Goal: Transaction & Acquisition: Purchase product/service

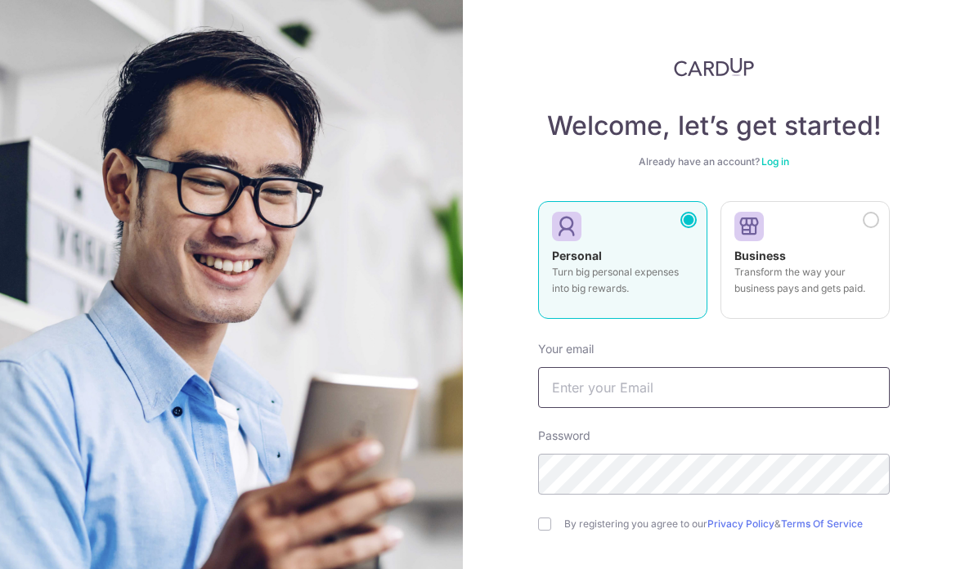
click at [664, 388] on input "text" at bounding box center [714, 387] width 352 height 41
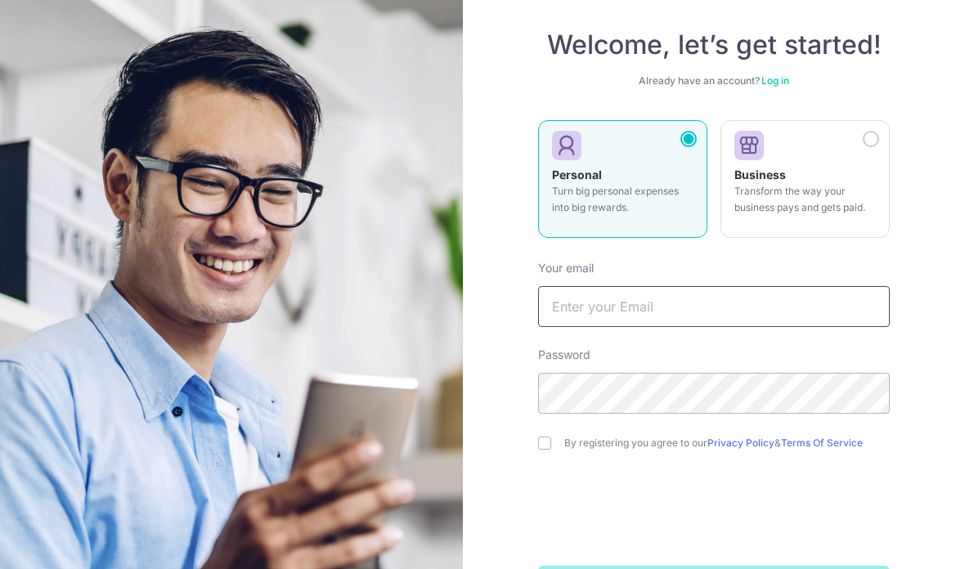
scroll to position [79, 0]
type input "E"
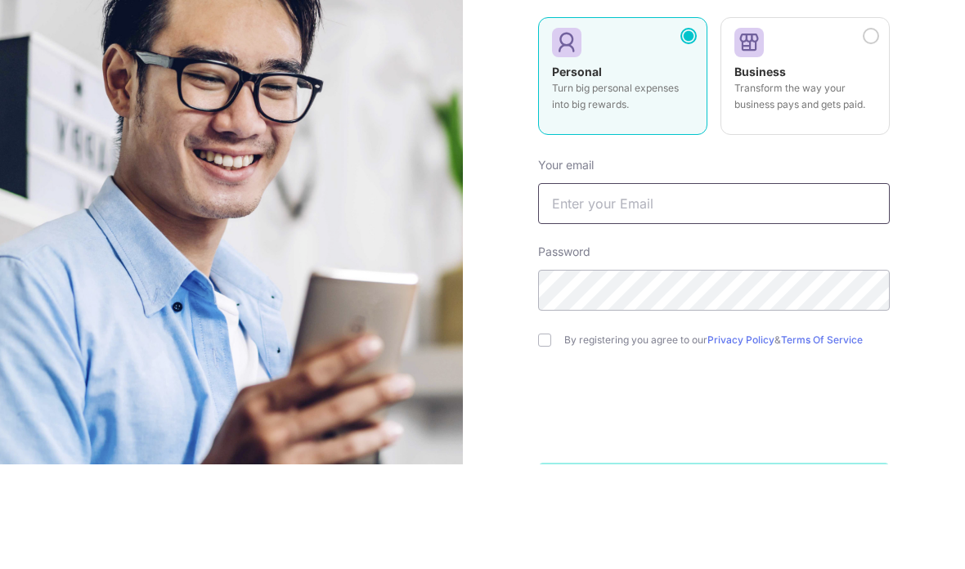
scroll to position [61, 0]
type input "ehwang523@gmail.com"
click at [538, 438] on input "checkbox" at bounding box center [544, 444] width 13 height 13
checkbox input "true"
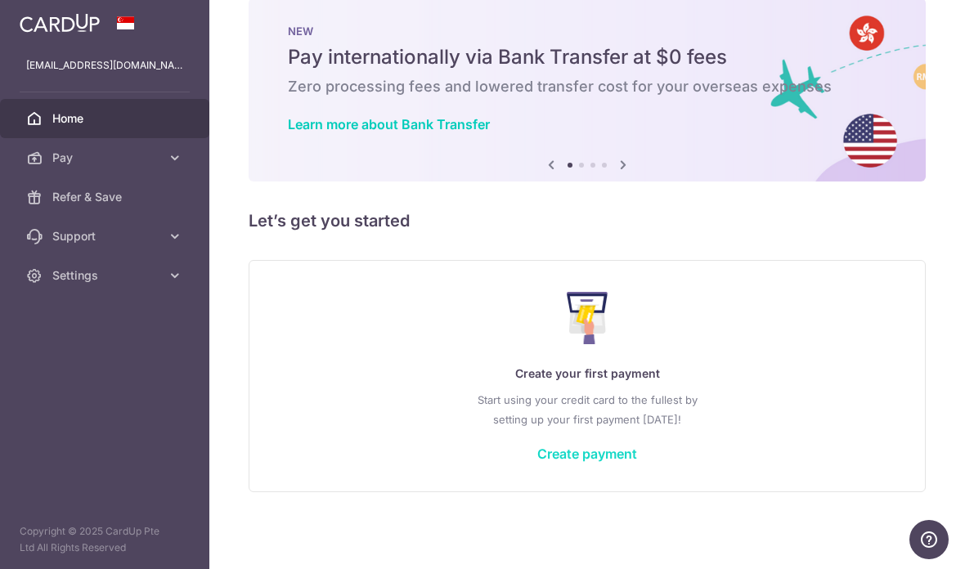
scroll to position [29, 0]
click at [537, 462] on link "Create payment" at bounding box center [587, 454] width 100 height 16
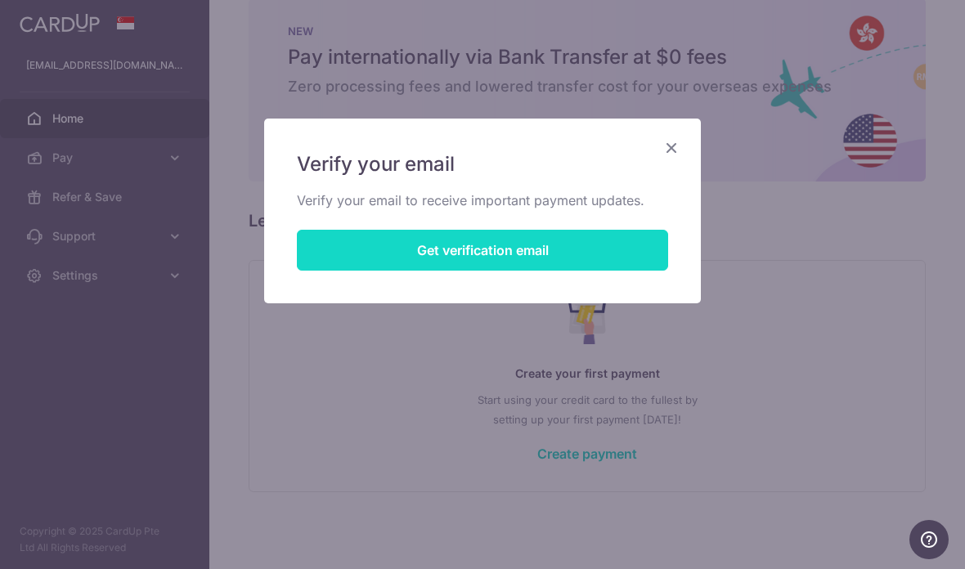
click at [456, 260] on button "Get verification email" at bounding box center [482, 250] width 371 height 41
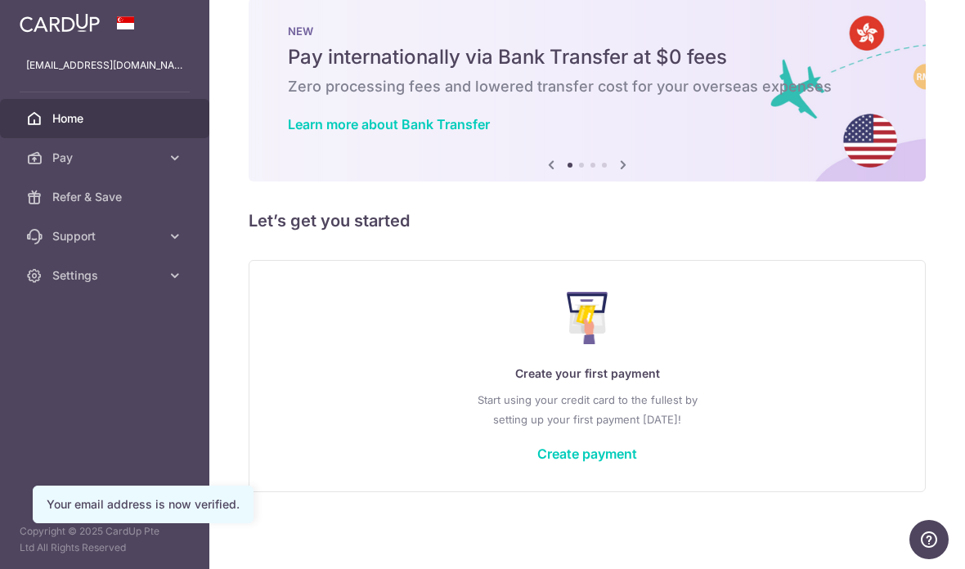
scroll to position [29, 0]
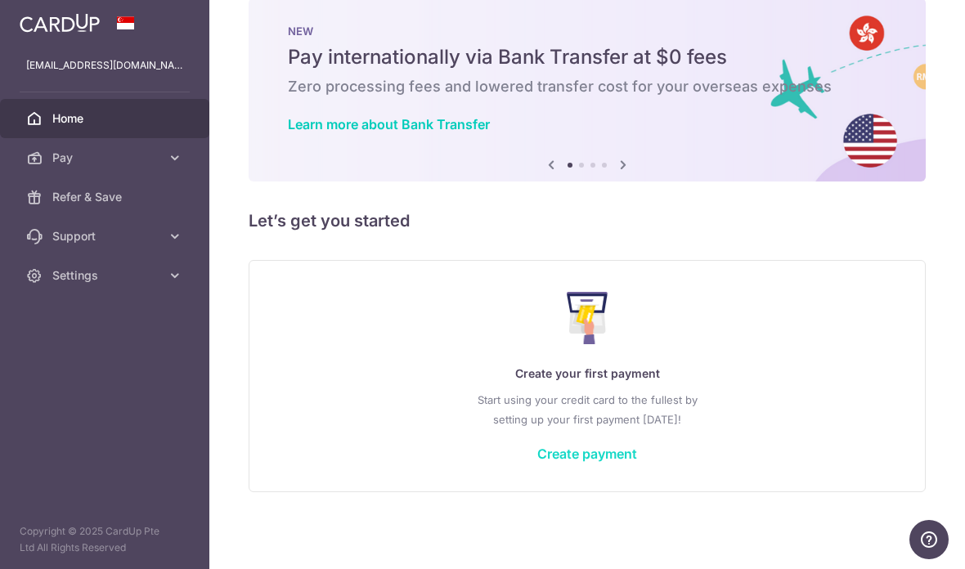
click at [537, 462] on link "Create payment" at bounding box center [587, 454] width 100 height 16
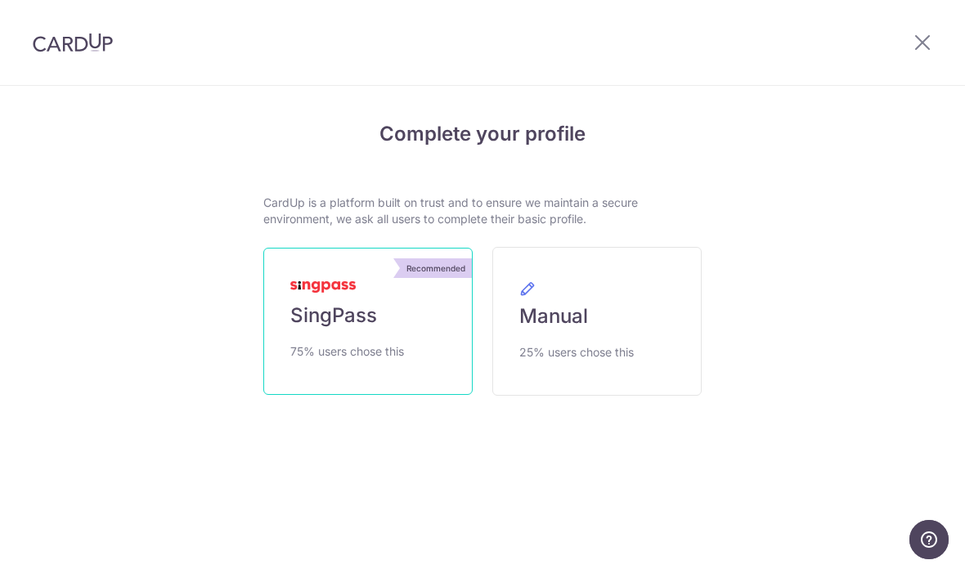
click at [342, 289] on img at bounding box center [322, 286] width 65 height 11
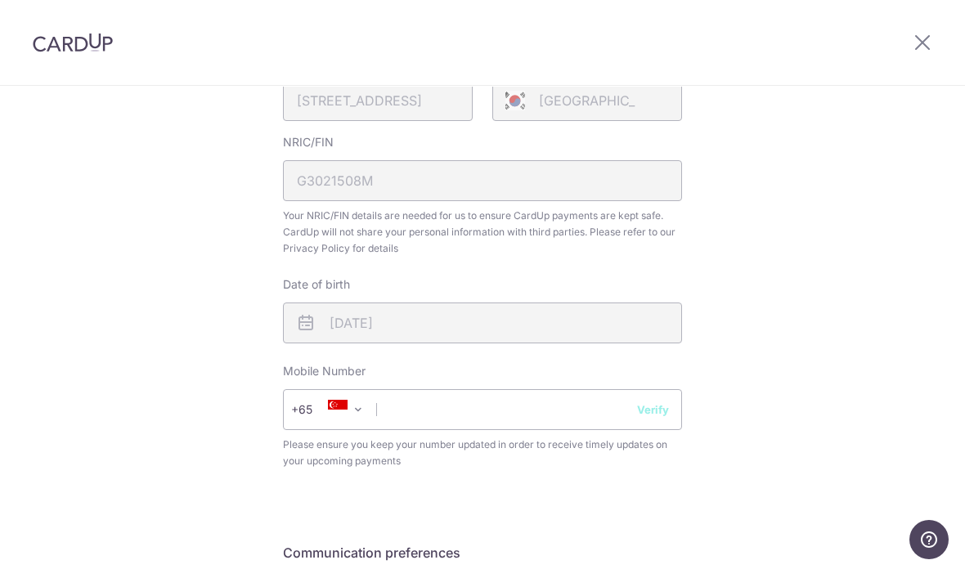
scroll to position [528, 0]
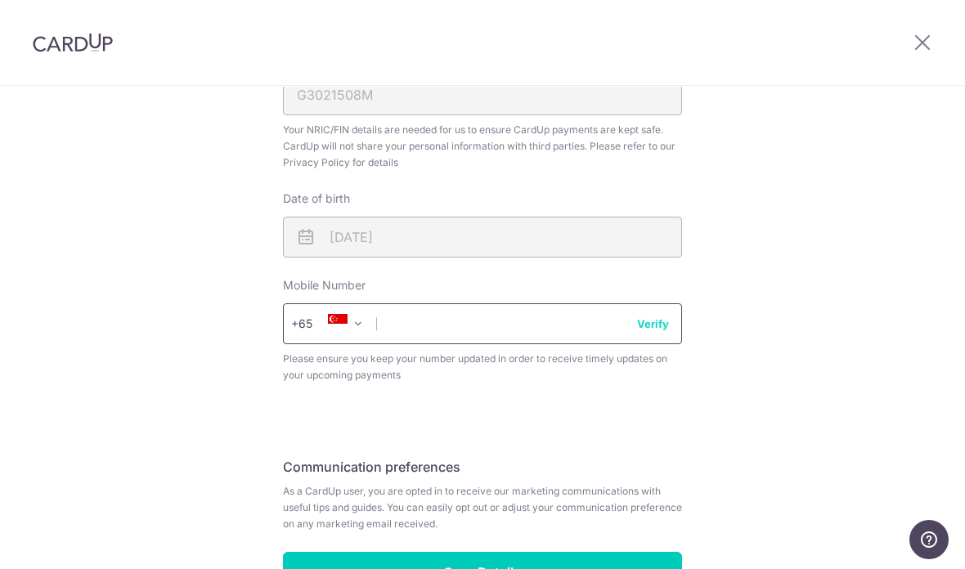
click at [483, 344] on input "text" at bounding box center [482, 323] width 399 height 41
type input "97776334"
click at [665, 332] on button "Verify" at bounding box center [653, 324] width 32 height 16
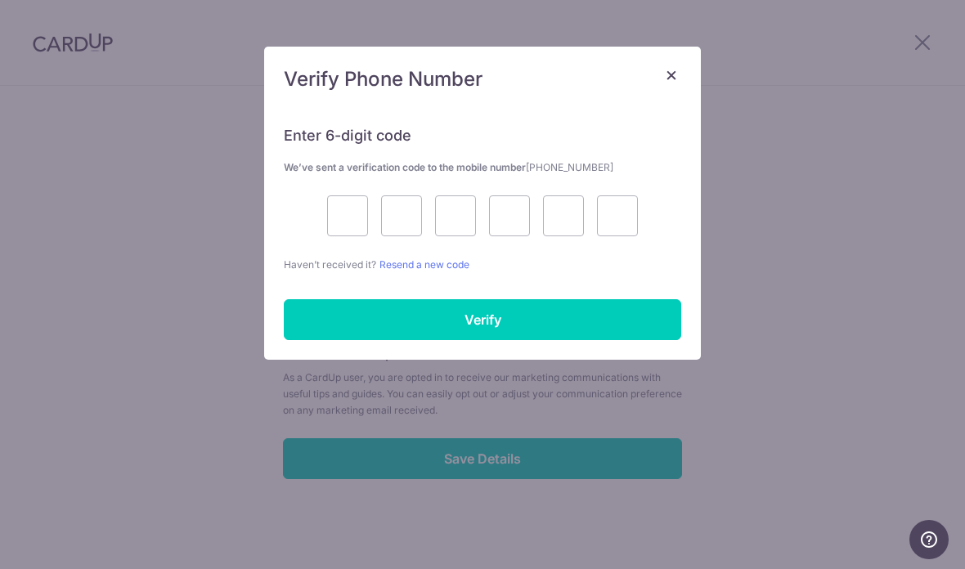
scroll to position [590, 0]
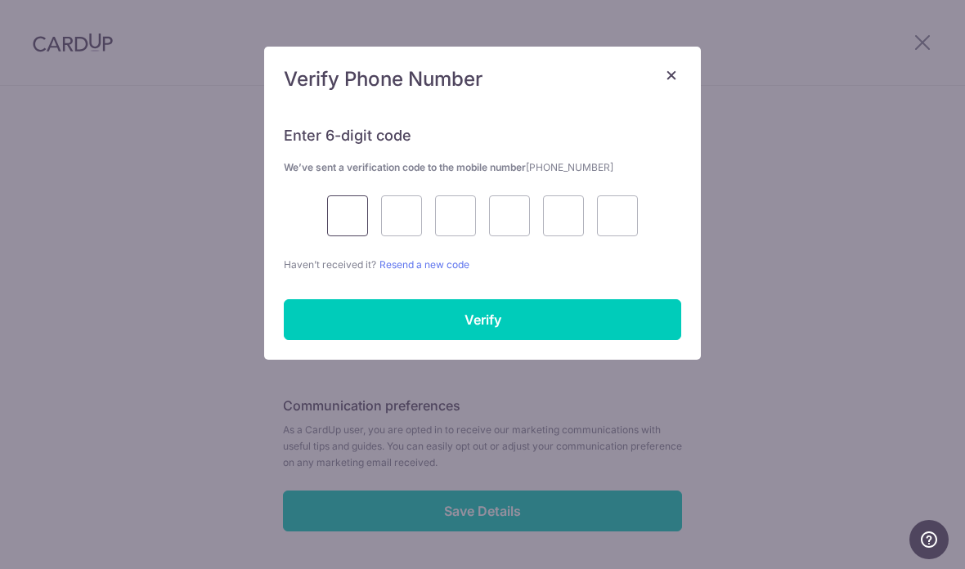
click at [352, 227] on input "text" at bounding box center [347, 215] width 41 height 41
type input "8"
type input "7"
type input "6"
type input "0"
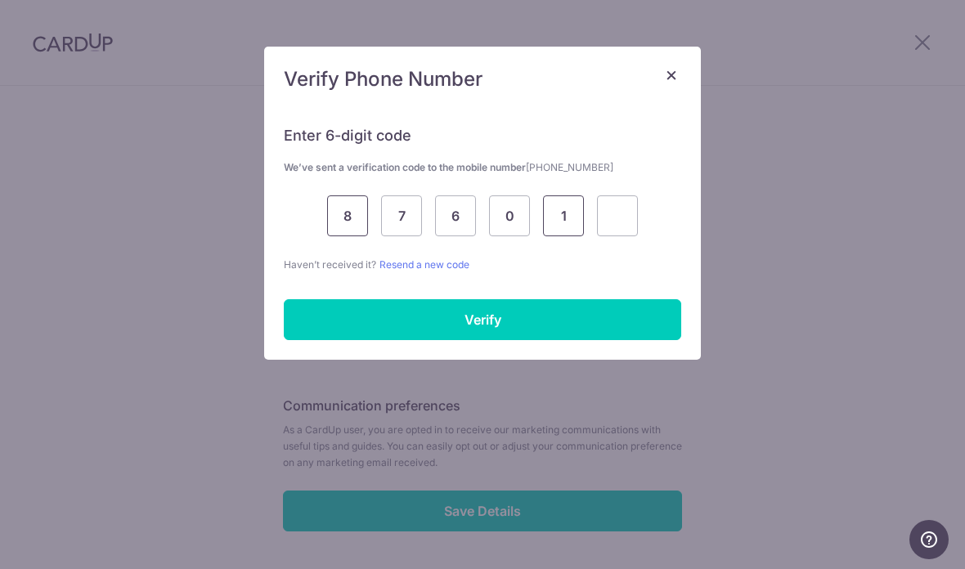
type input "1"
type input "9"
type input "8"
click at [496, 343] on div "Enter 6-digit code We’ve sent a verification code to the mobile number +6597776…" at bounding box center [482, 233] width 437 height 254
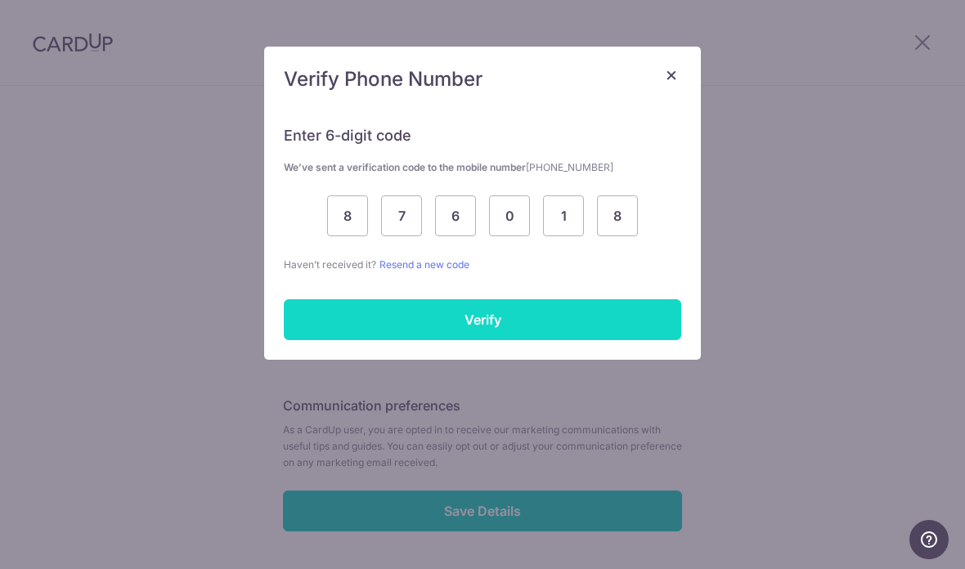
click at [474, 317] on input "Verify" at bounding box center [482, 319] width 397 height 41
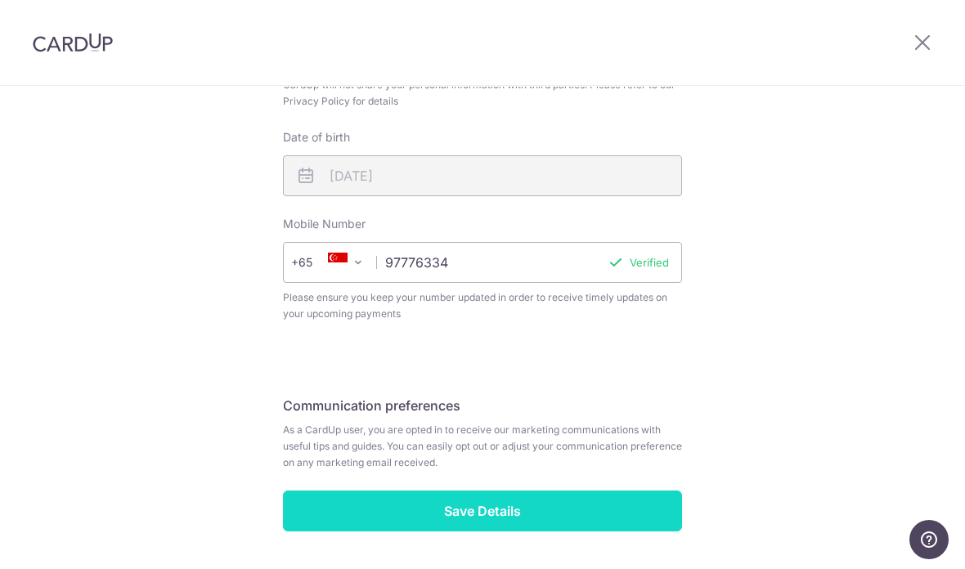
click at [502, 518] on input "Save Details" at bounding box center [482, 511] width 399 height 41
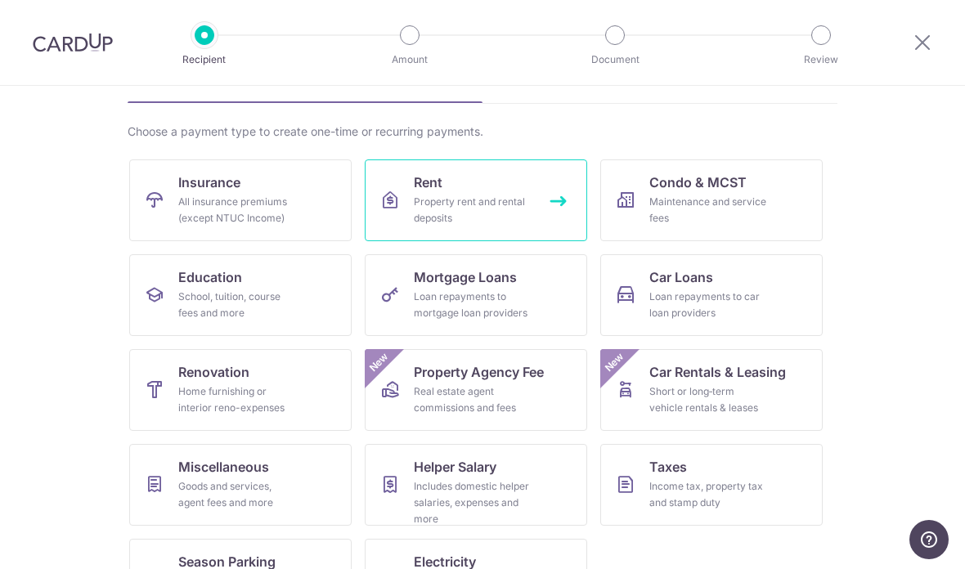
scroll to position [97, 0]
click at [424, 180] on span "Rent" at bounding box center [428, 183] width 29 height 20
click at [432, 201] on div "Property rent and rental deposits" at bounding box center [473, 211] width 118 height 33
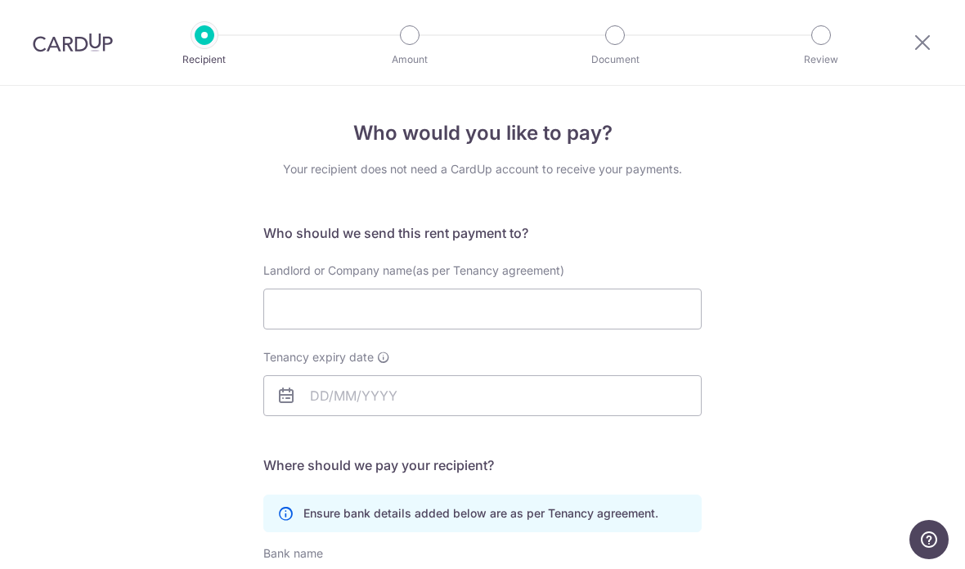
scroll to position [68, 0]
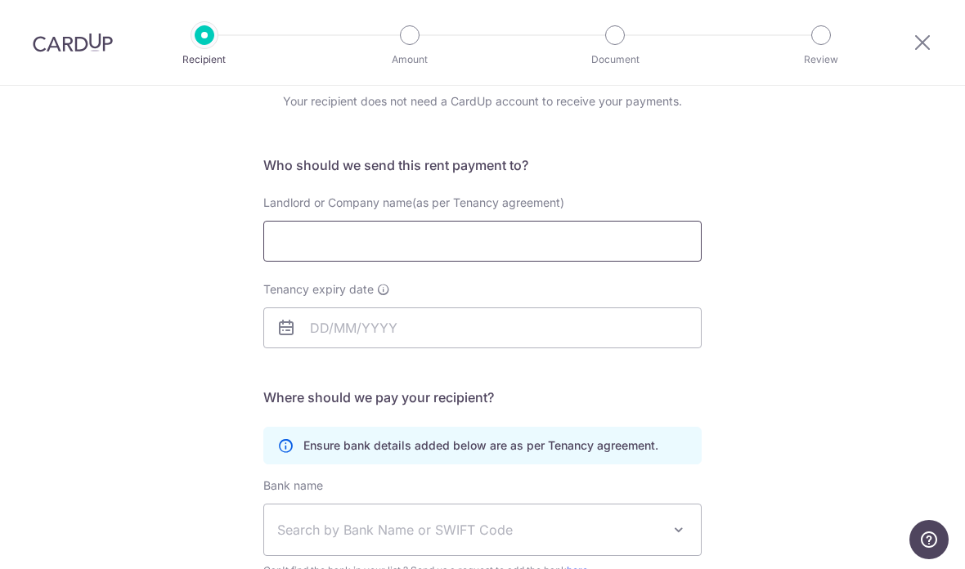
click at [442, 242] on input "Landlord or Company name(as per Tenancy agreement)" at bounding box center [482, 241] width 438 height 41
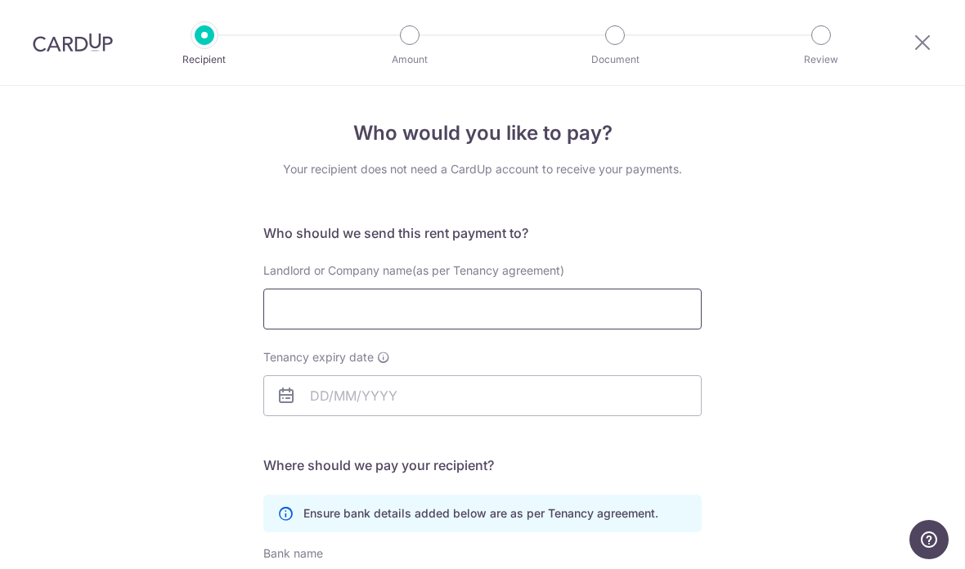
scroll to position [0, 0]
drag, startPoint x: 928, startPoint y: 49, endPoint x: 538, endPoint y: 258, distance: 442.7
click at [928, 49] on icon at bounding box center [923, 42] width 20 height 20
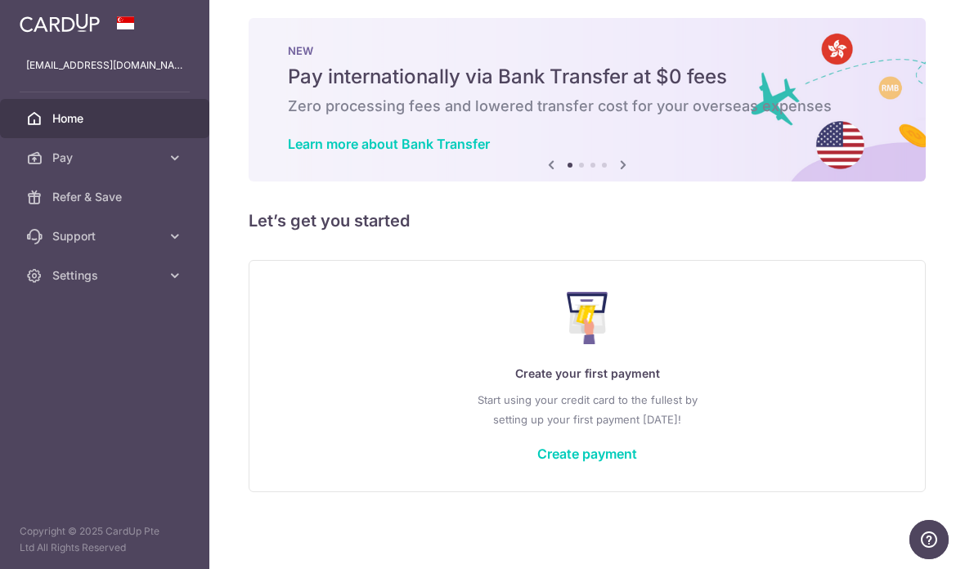
scroll to position [9, 0]
click at [0, 0] on icon "button" at bounding box center [0, 0] width 0 height 0
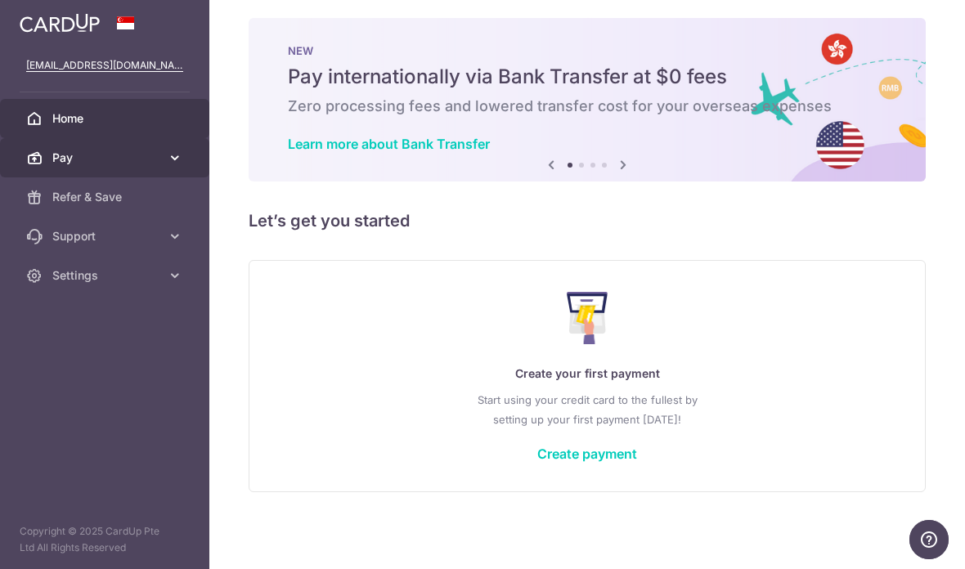
click at [117, 158] on span "Pay" at bounding box center [106, 158] width 108 height 16
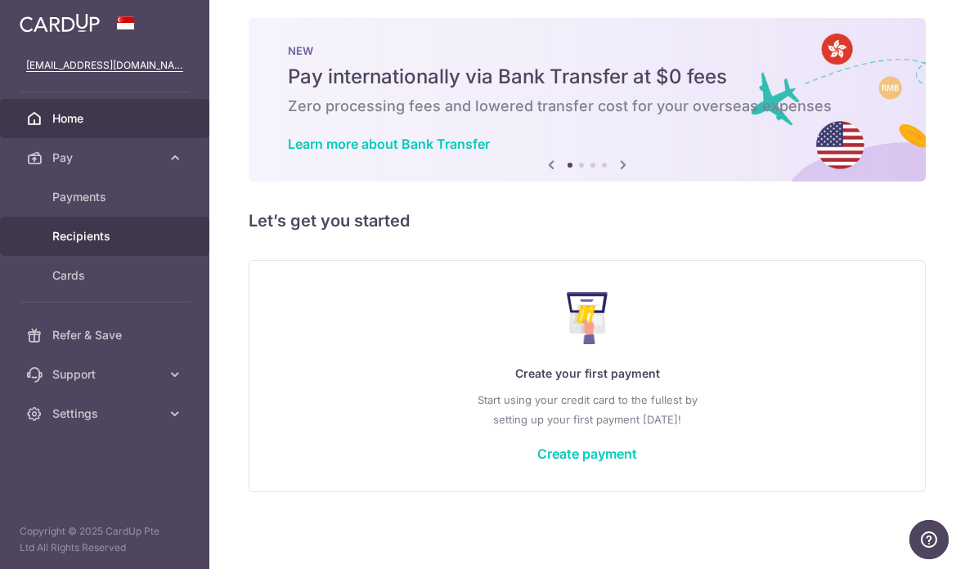
click at [109, 224] on link "Recipients" at bounding box center [104, 236] width 209 height 39
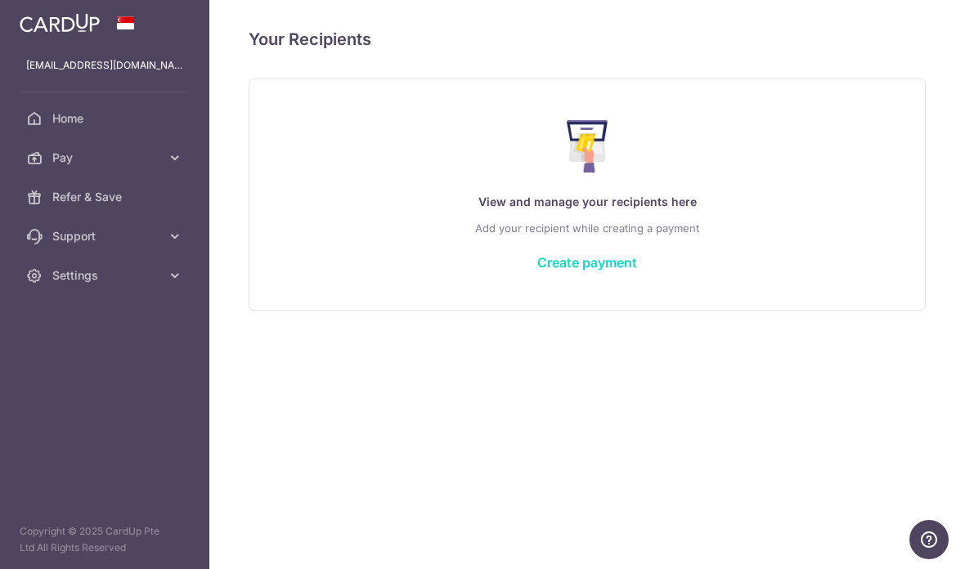
click at [537, 271] on link "Create payment" at bounding box center [587, 262] width 100 height 16
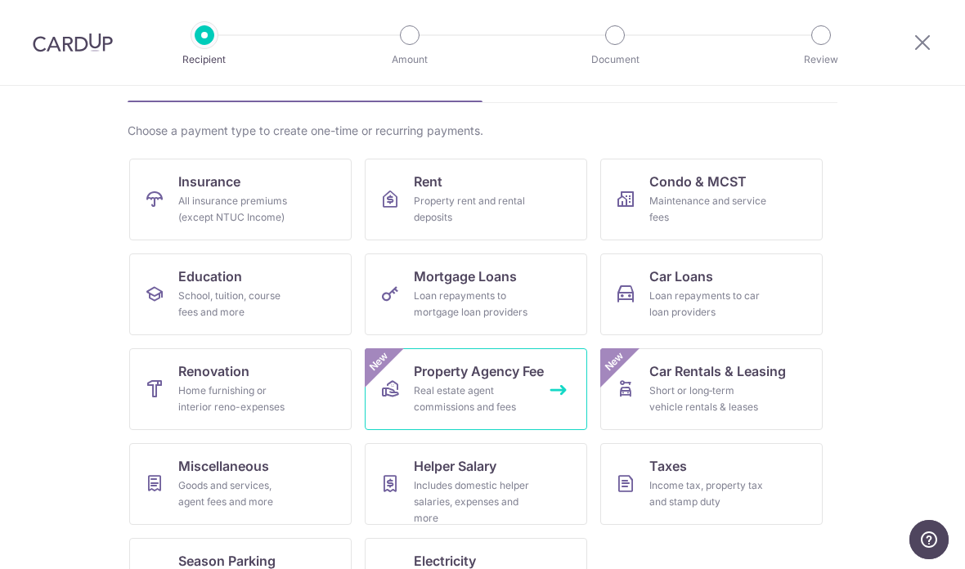
scroll to position [97, 0]
